Goal: Transaction & Acquisition: Obtain resource

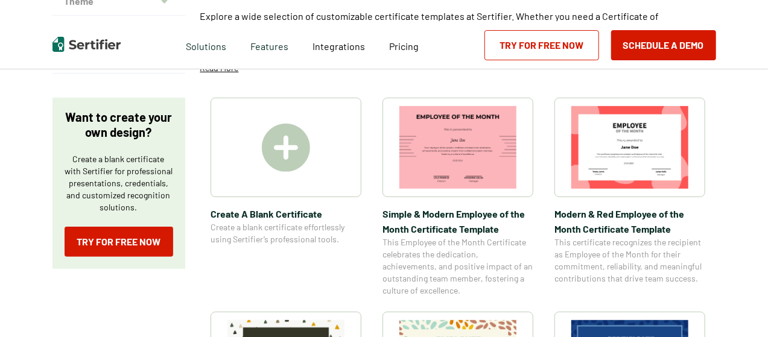
scroll to position [181, 0]
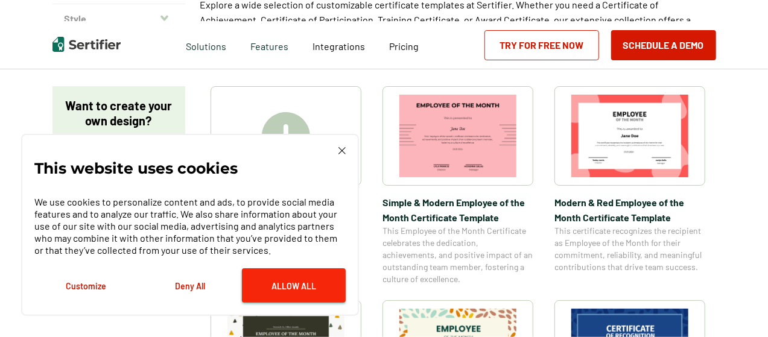
click at [286, 289] on button "Allow All" at bounding box center [294, 285] width 104 height 34
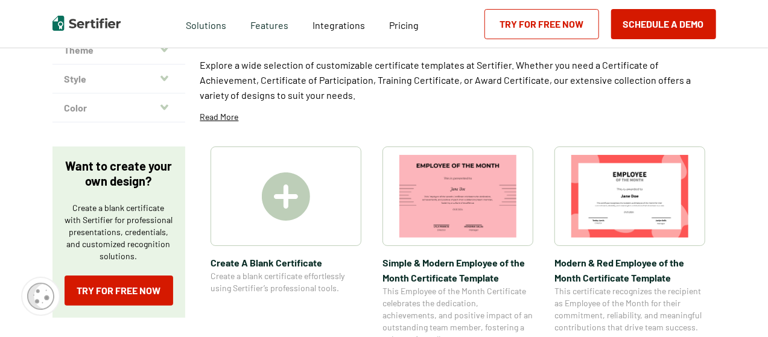
scroll to position [121, 0]
click at [292, 198] on img at bounding box center [286, 196] width 48 height 48
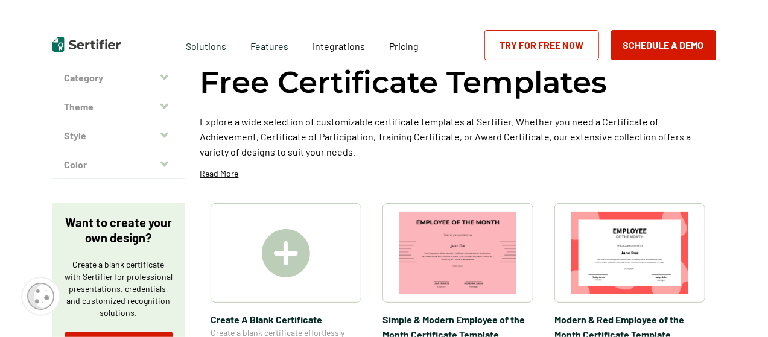
scroll to position [0, 0]
